Goal: Task Accomplishment & Management: Manage account settings

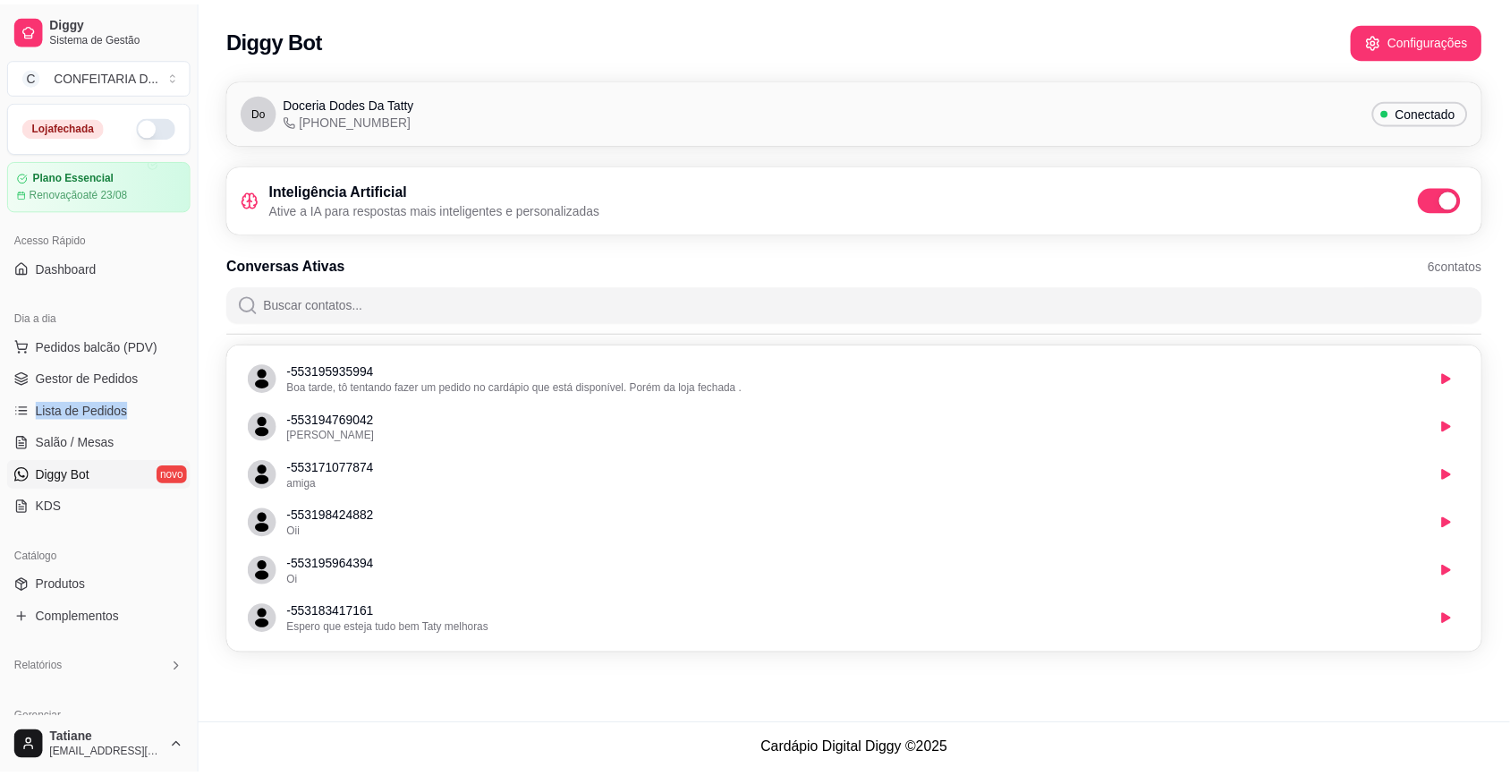
scroll to position [386, 0]
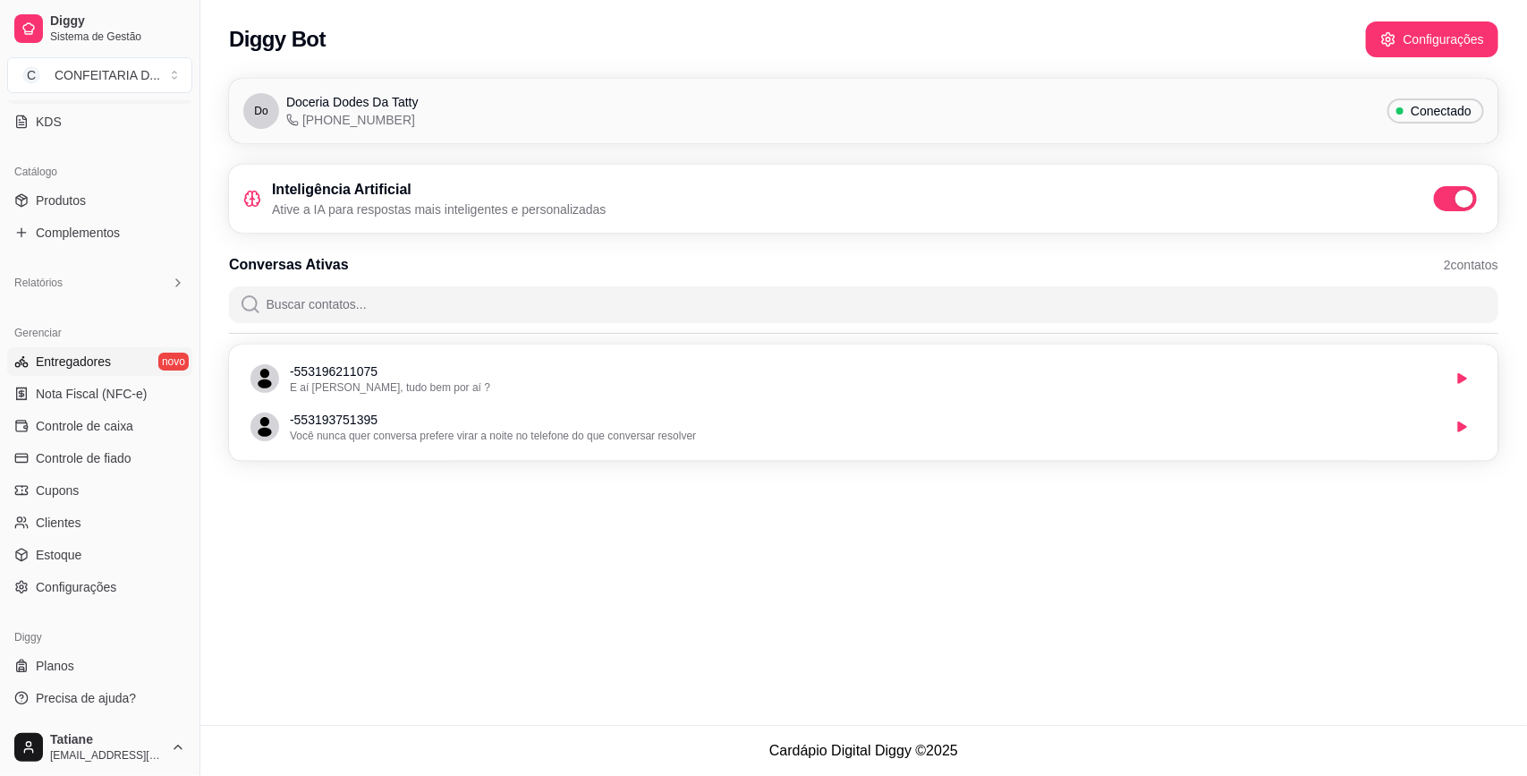
click at [105, 365] on span "Entregadores" at bounding box center [73, 361] width 75 height 18
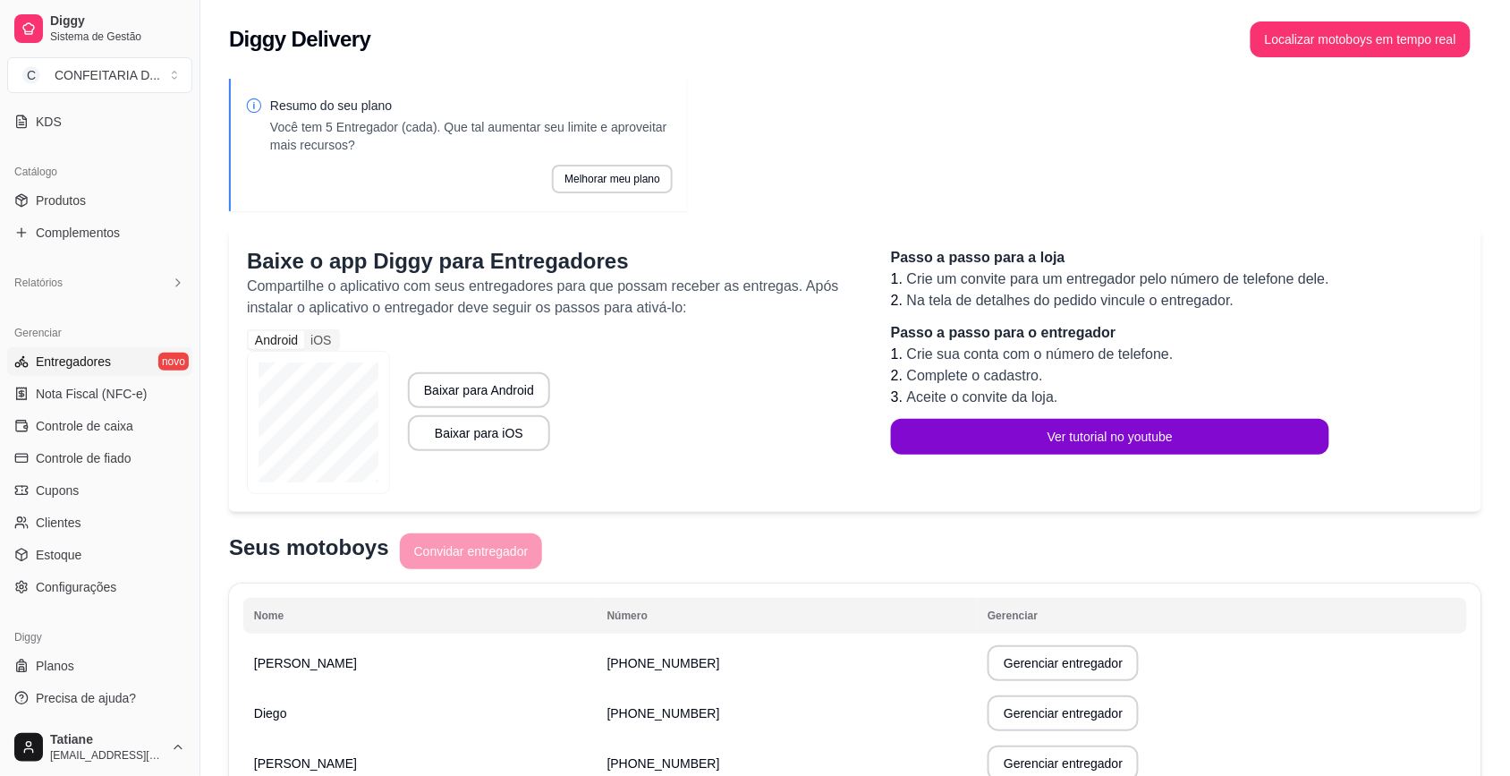
scroll to position [199, 0]
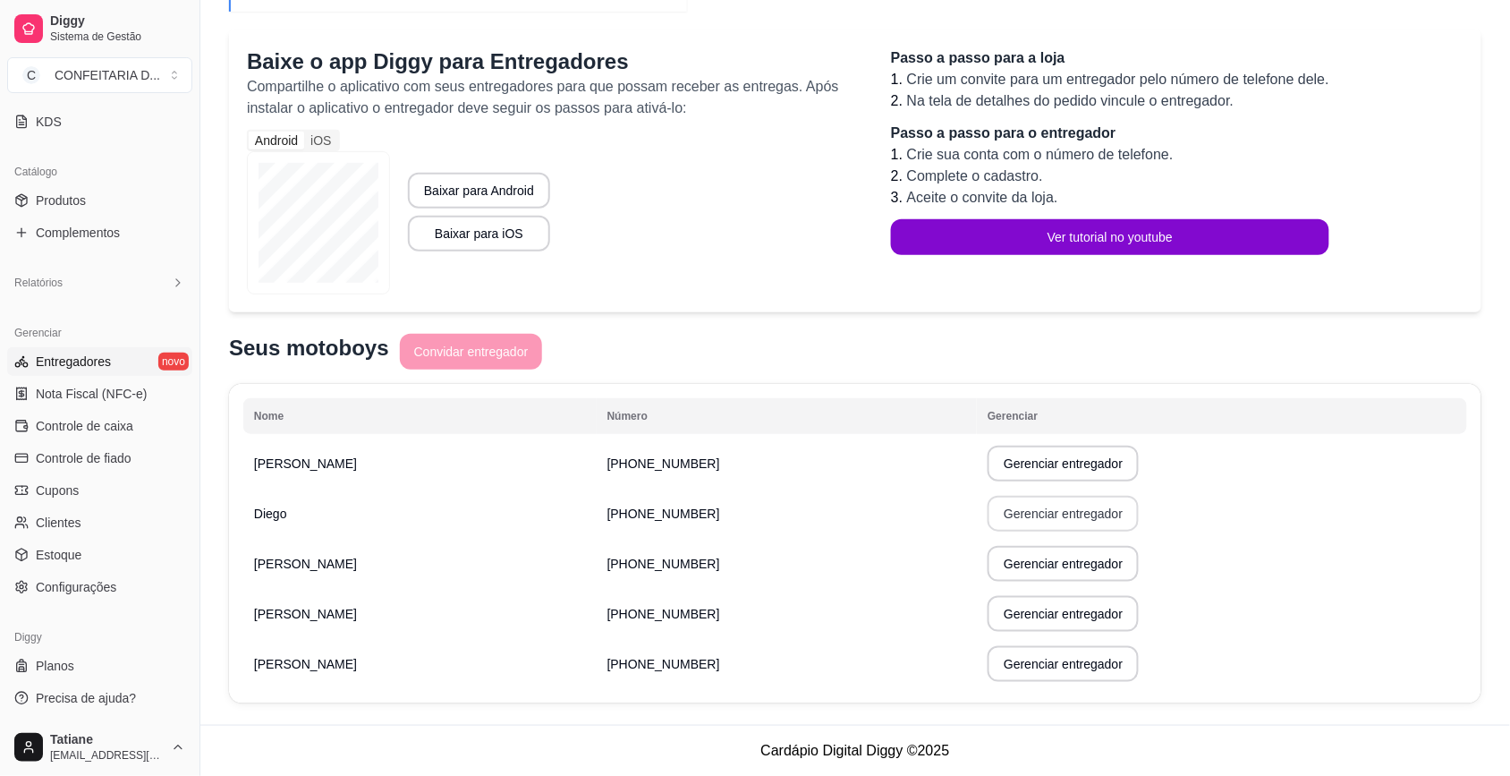
click at [988, 516] on button "Gerenciar entregador" at bounding box center [1063, 514] width 151 height 36
select select "30"
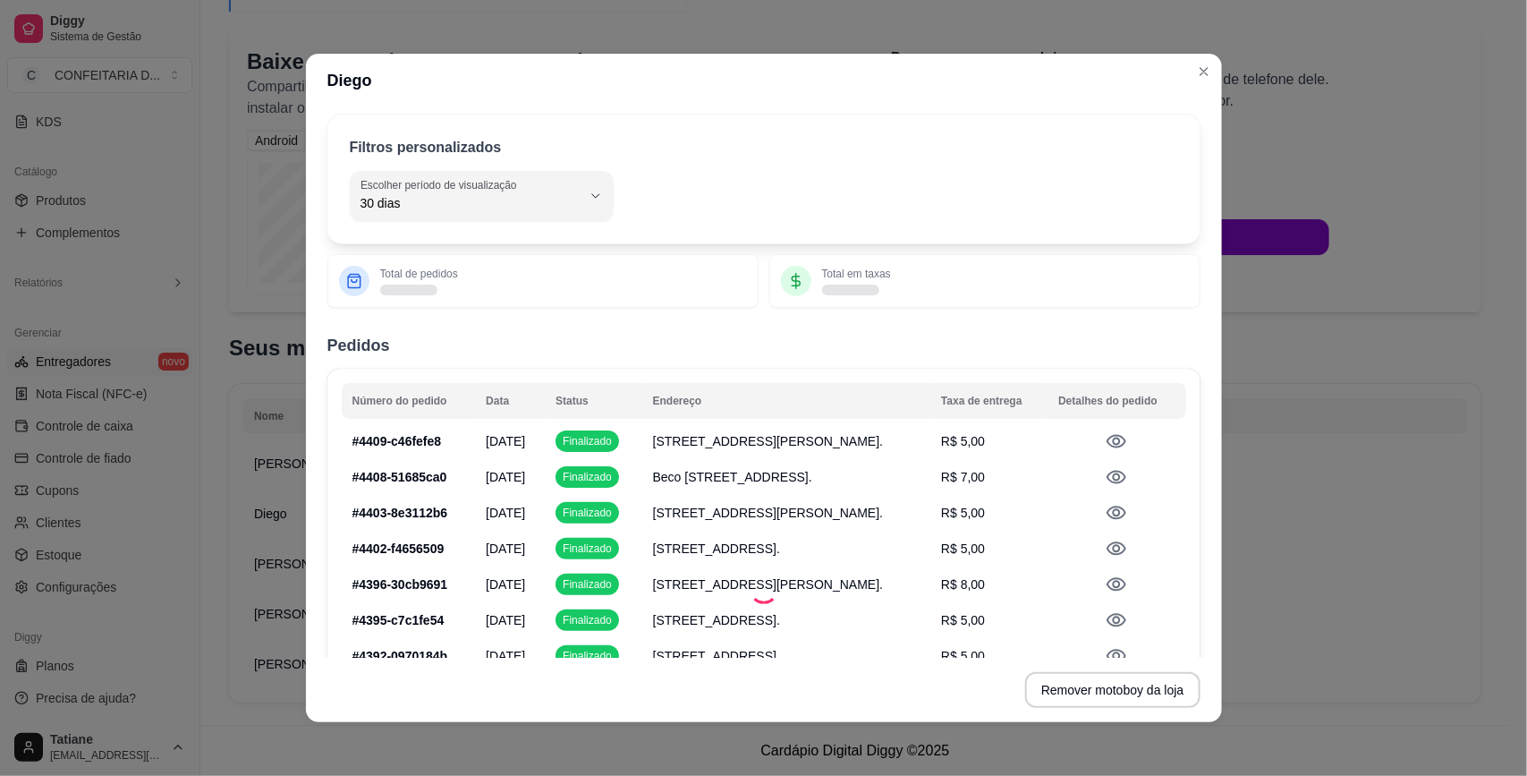
drag, startPoint x: 452, startPoint y: 165, endPoint x: 445, endPoint y: 193, distance: 28.4
click at [452, 166] on div "Filtros personalizados 30 Escolher período de visualização Hoje Ontem 7 dias 15…" at bounding box center [763, 178] width 873 height 129
click at [445, 194] on span "30 dias" at bounding box center [470, 203] width 221 height 18
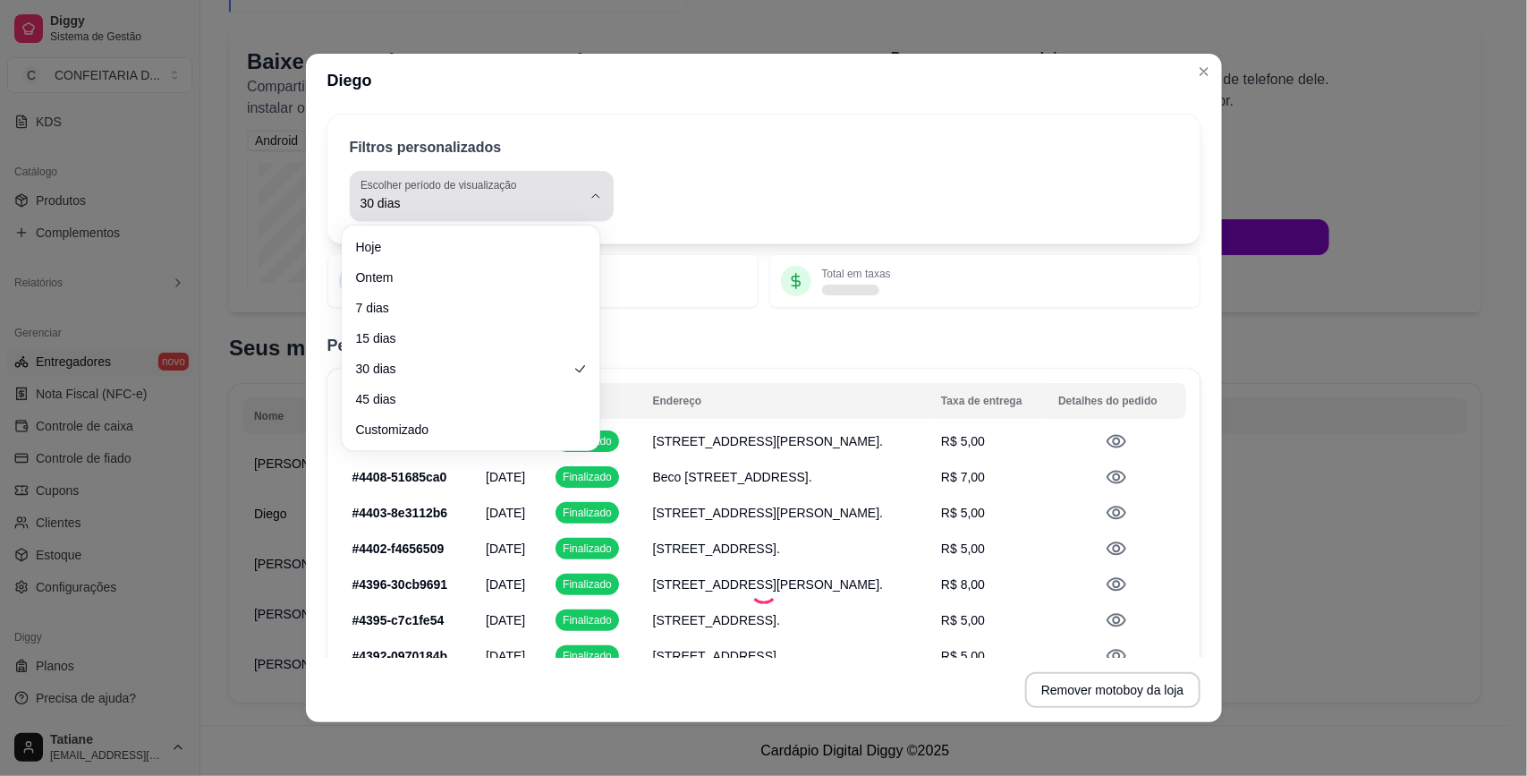
click at [445, 194] on span "30 dias" at bounding box center [470, 203] width 221 height 18
click at [797, 177] on div "30 Escolher período de visualização Hoje Ontem 7 dias 15 dias 30 dias 45 dias C…" at bounding box center [764, 196] width 828 height 50
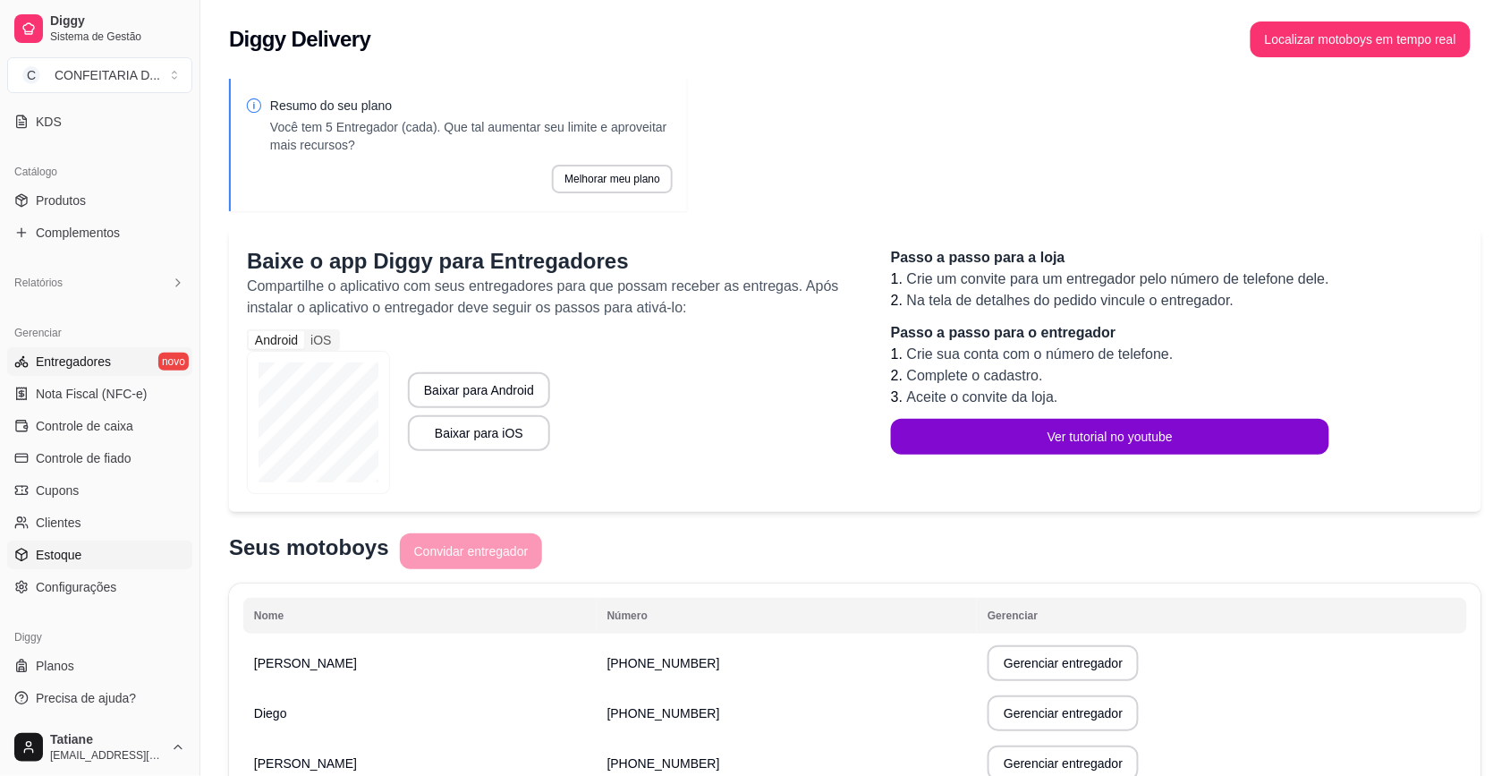
scroll to position [0, 0]
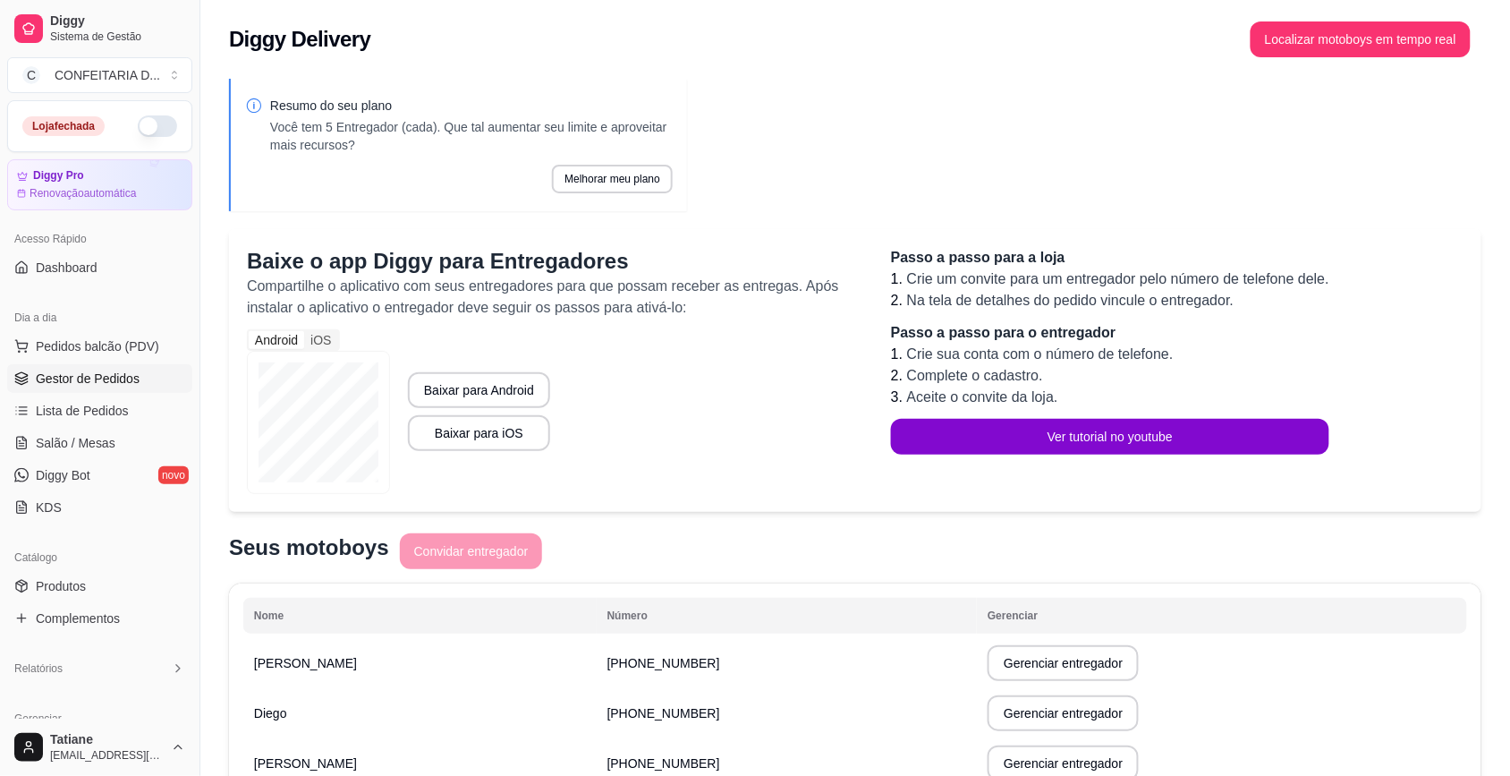
click at [64, 376] on span "Gestor de Pedidos" at bounding box center [88, 378] width 104 height 18
